Goal: Find specific fact: Find specific fact

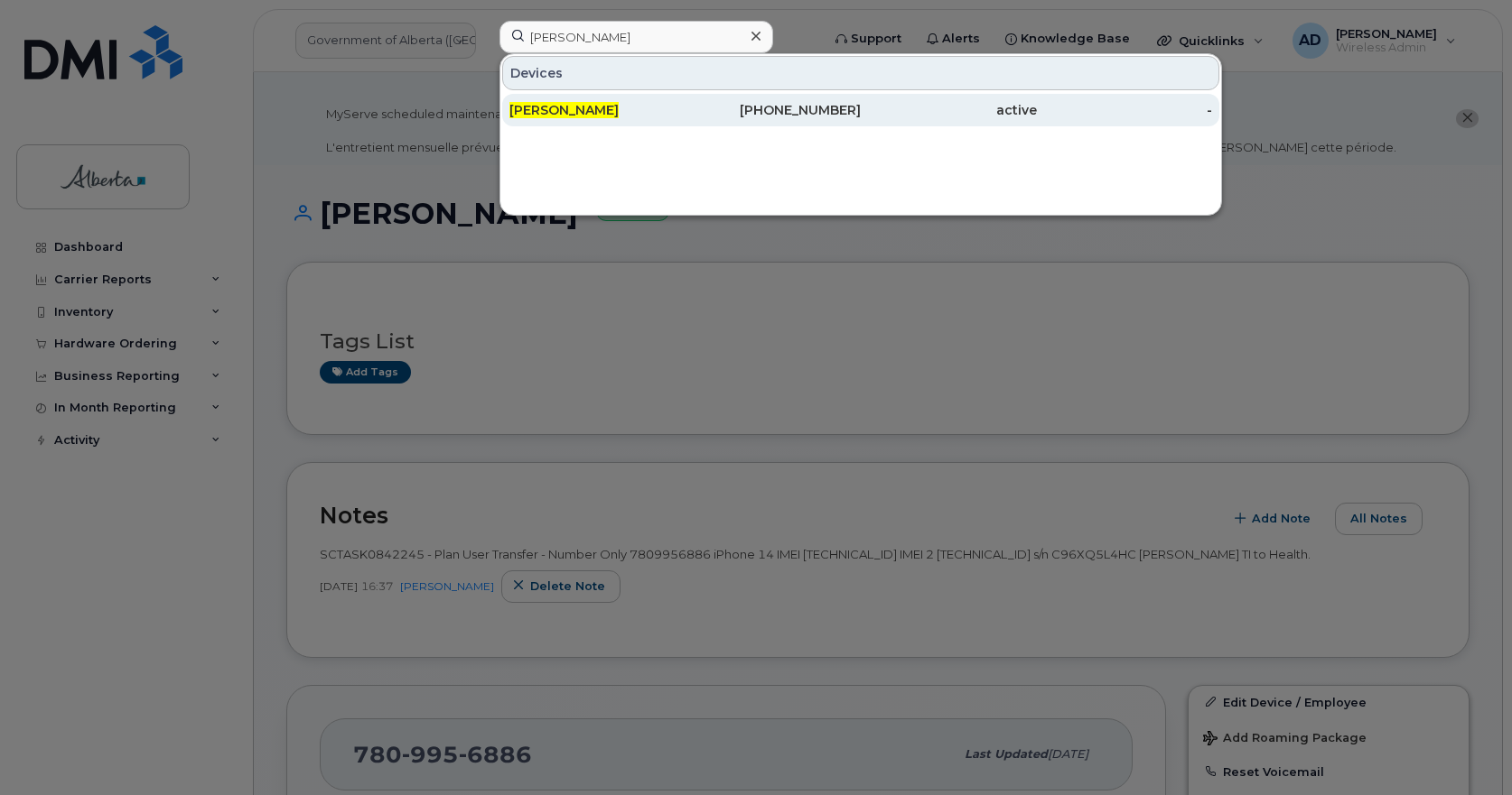
type input "[PERSON_NAME]"
drag, startPoint x: 564, startPoint y: 102, endPoint x: 799, endPoint y: 113, distance: 235.3
click at [564, 102] on div "[PERSON_NAME]" at bounding box center [598, 111] width 176 height 33
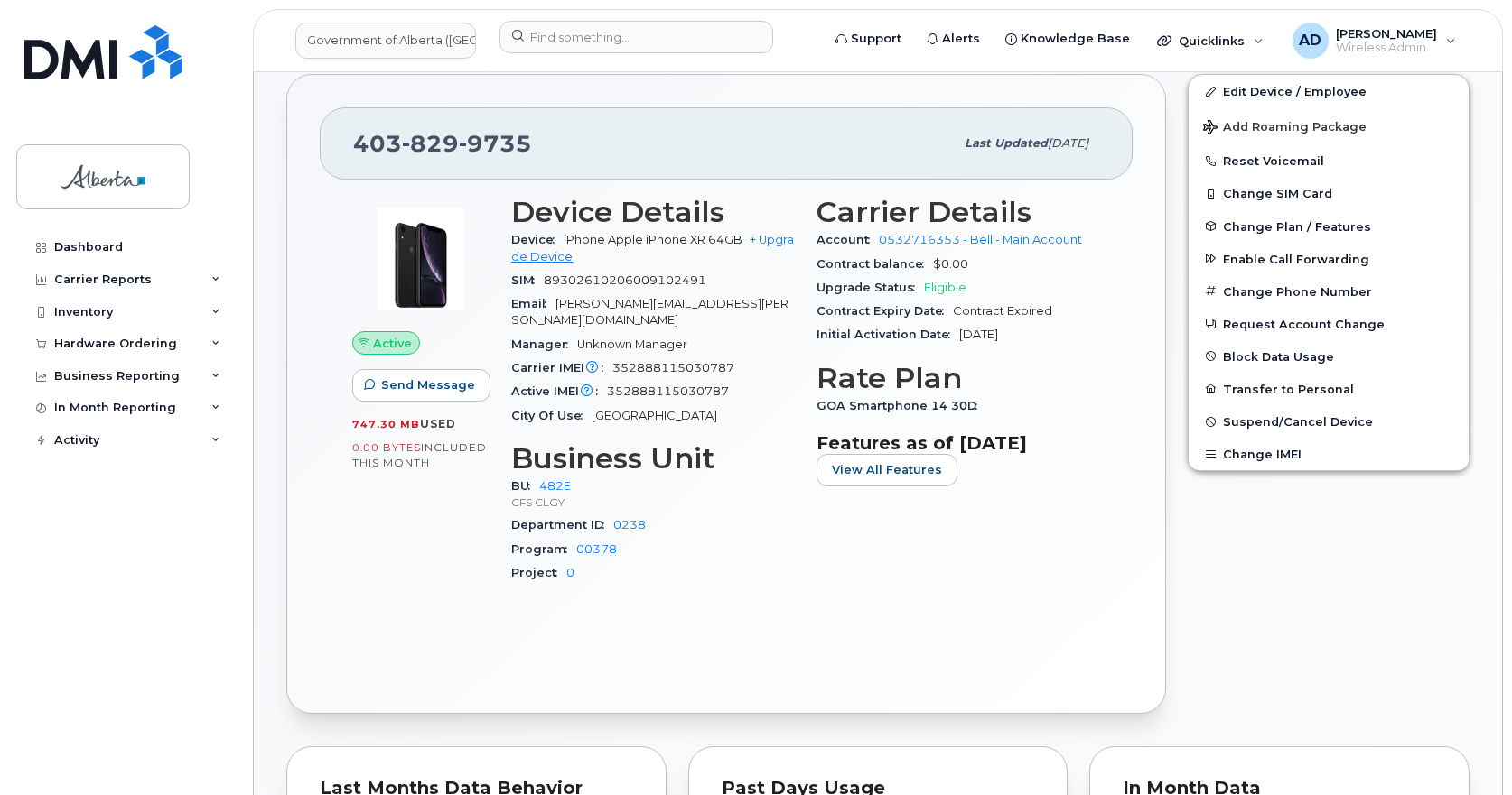
scroll to position [451, 0]
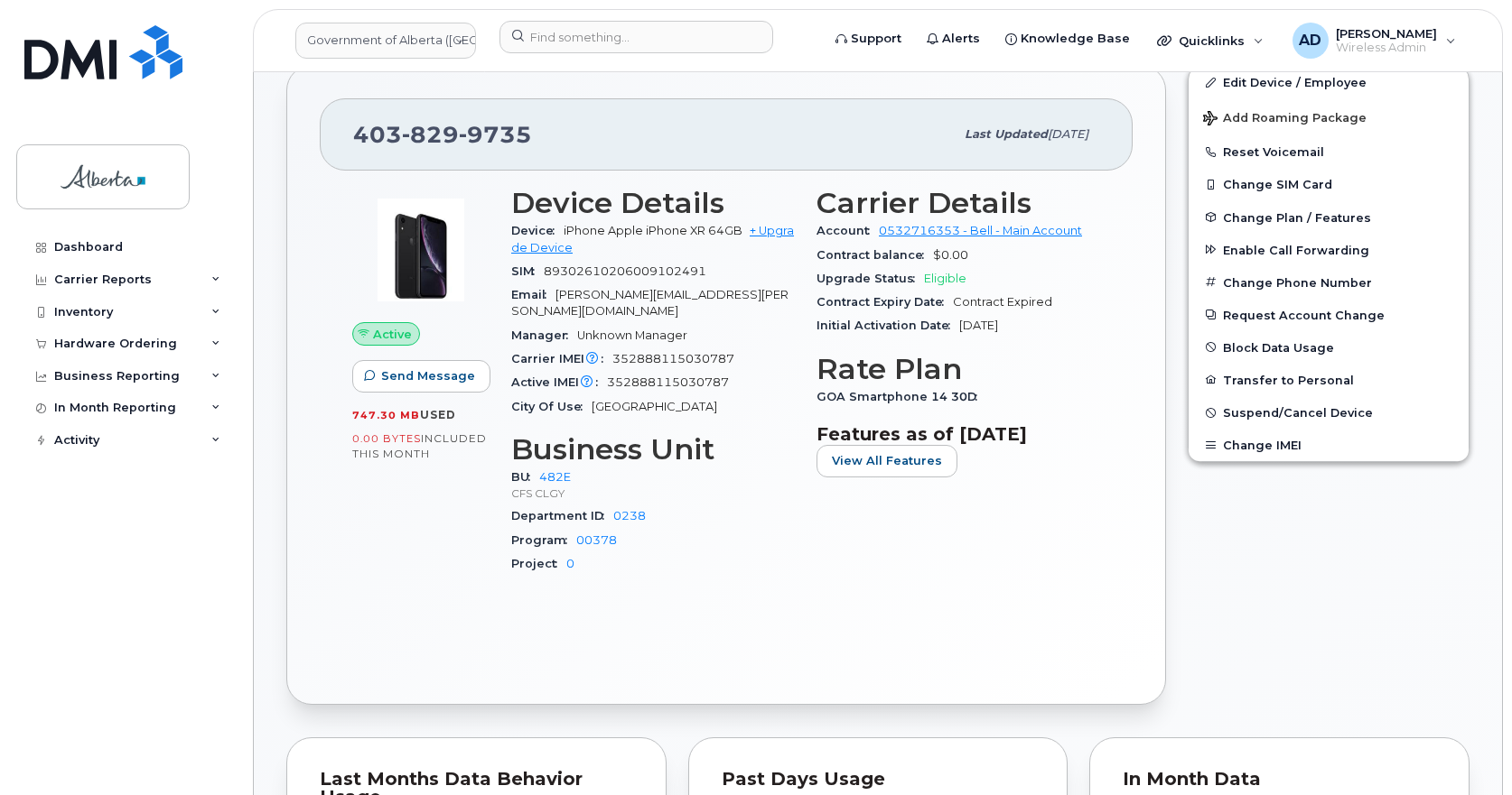
click at [720, 352] on span "352888115030787" at bounding box center [673, 359] width 122 height 14
copy span "352888115030787"
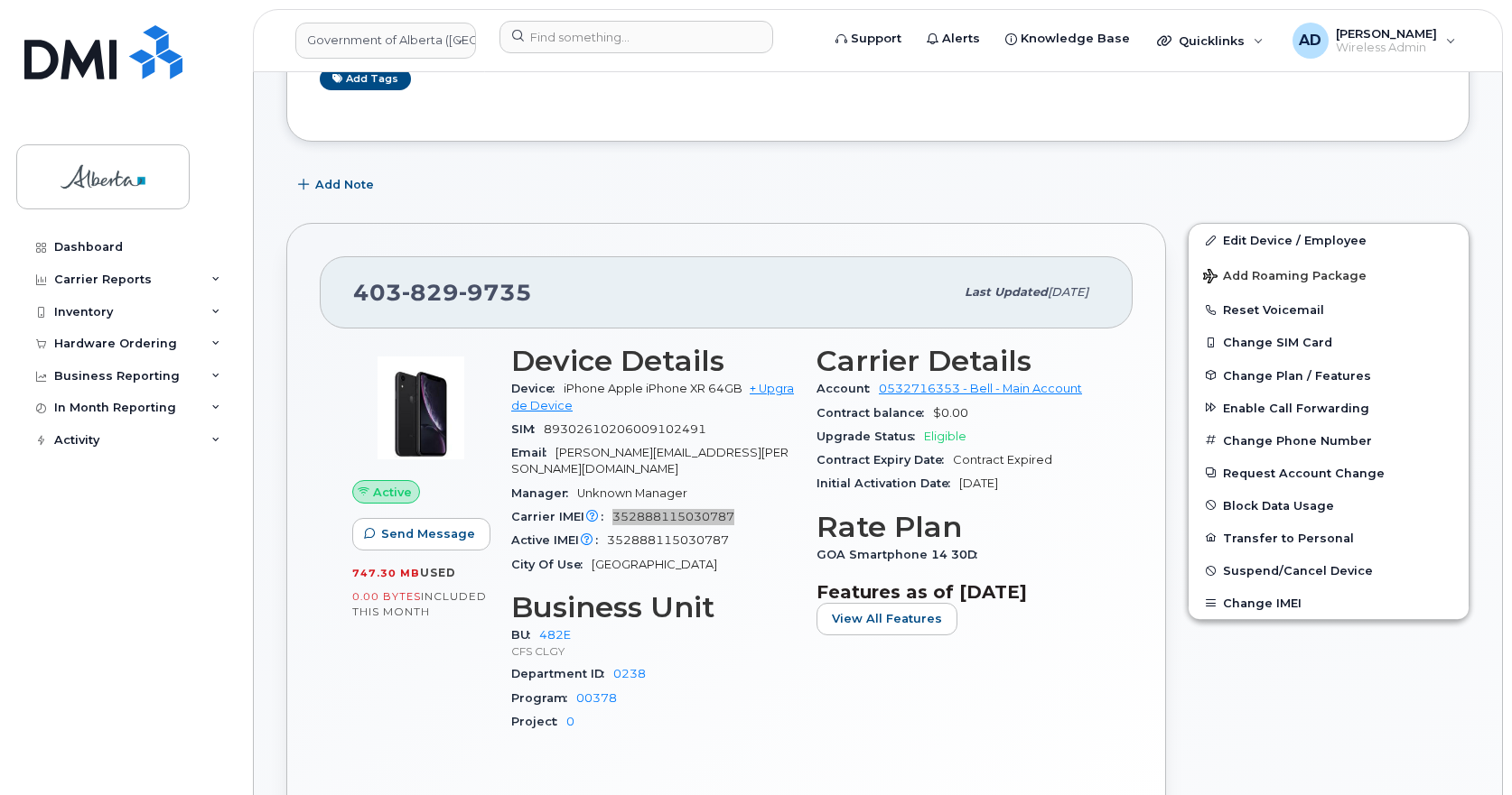
scroll to position [0, 0]
